Goal: Check status: Check status

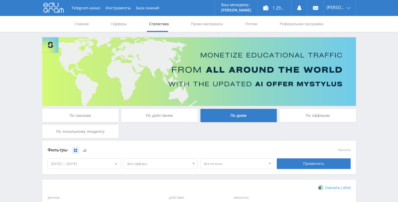
scroll to position [146, 0]
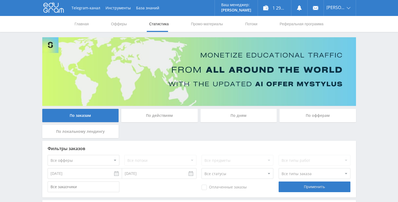
click at [220, 118] on div "По дням" at bounding box center [238, 115] width 77 height 13
click at [0, 0] on input "По дням" at bounding box center [0, 0] width 0 height 0
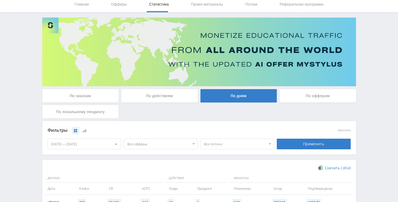
scroll to position [146, 0]
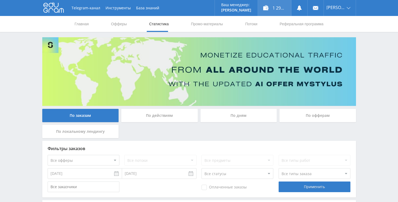
click at [288, 13] on div "1 298,05 ₽" at bounding box center [274, 8] width 33 height 16
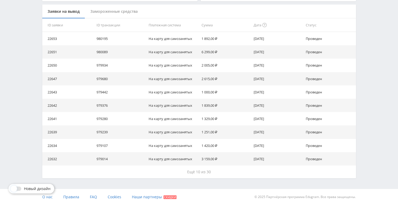
scroll to position [143, 0]
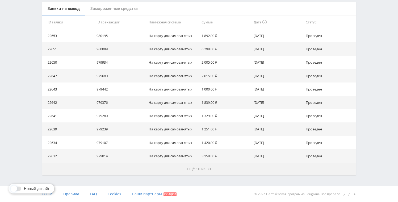
click at [201, 170] on span "Ещё 10 из 30" at bounding box center [199, 168] width 24 height 5
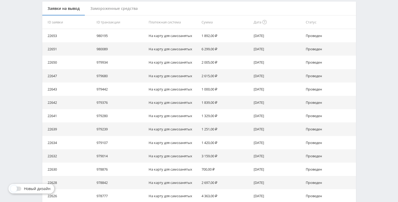
scroll to position [0, 0]
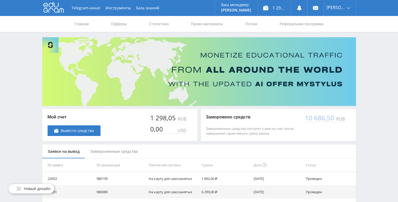
click at [124, 152] on div "Замороженные средства" at bounding box center [114, 151] width 58 height 14
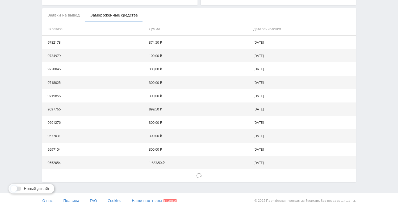
scroll to position [143, 0]
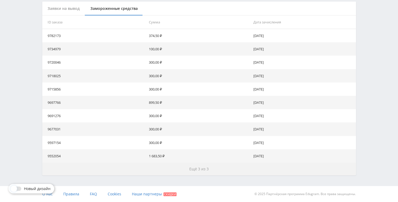
click at [190, 166] on span "Ещё 3 из 3" at bounding box center [198, 168] width 19 height 5
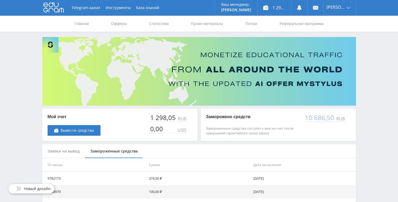
scroll to position [0, 0]
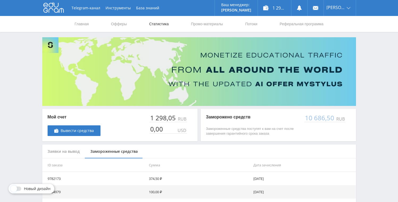
click at [157, 27] on link "Статистика" at bounding box center [159, 24] width 21 height 16
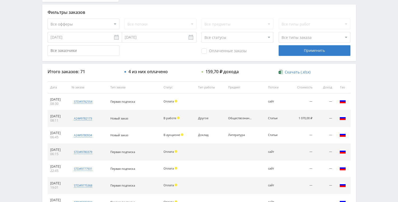
scroll to position [149, 0]
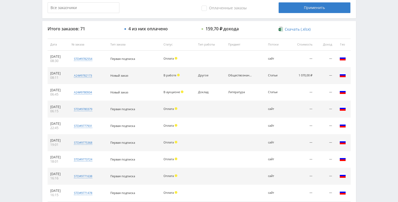
scroll to position [121, 0]
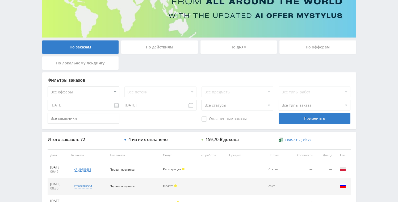
scroll to position [191, 0]
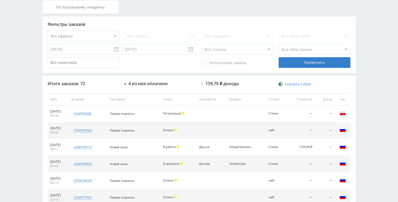
scroll to position [155, 0]
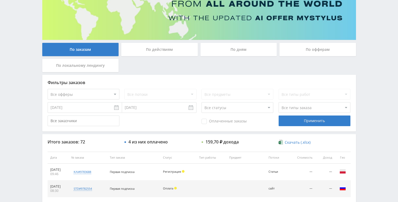
scroll to position [244, 0]
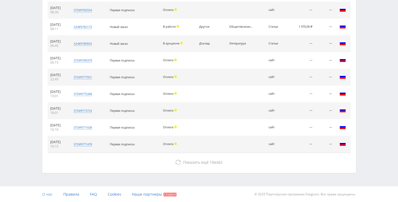
click at [44, 195] on span "О нас" at bounding box center [47, 193] width 10 height 5
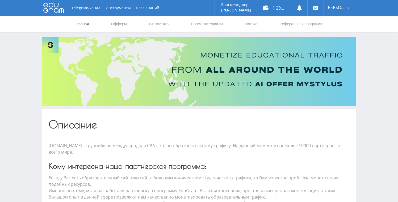
click at [78, 24] on link "Главная" at bounding box center [81, 24] width 15 height 16
